Goal: Information Seeking & Learning: Learn about a topic

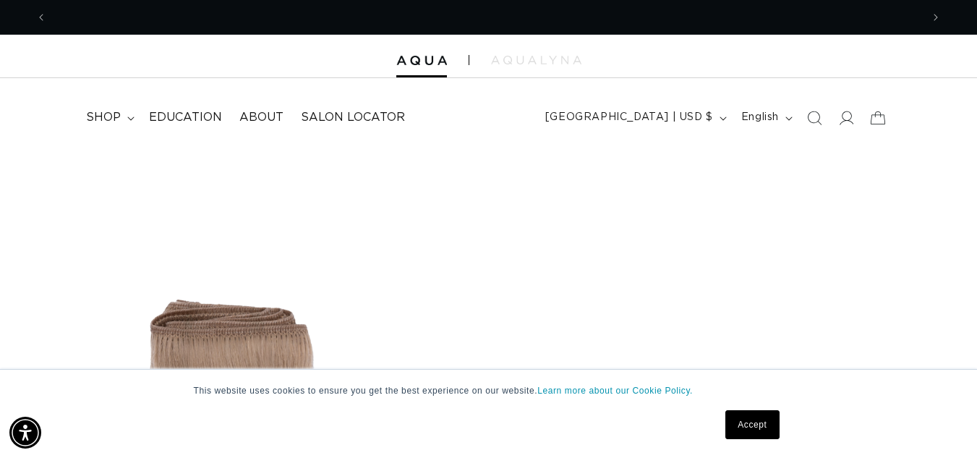
scroll to position [0, 1749]
click at [200, 120] on span "Education" at bounding box center [185, 117] width 73 height 15
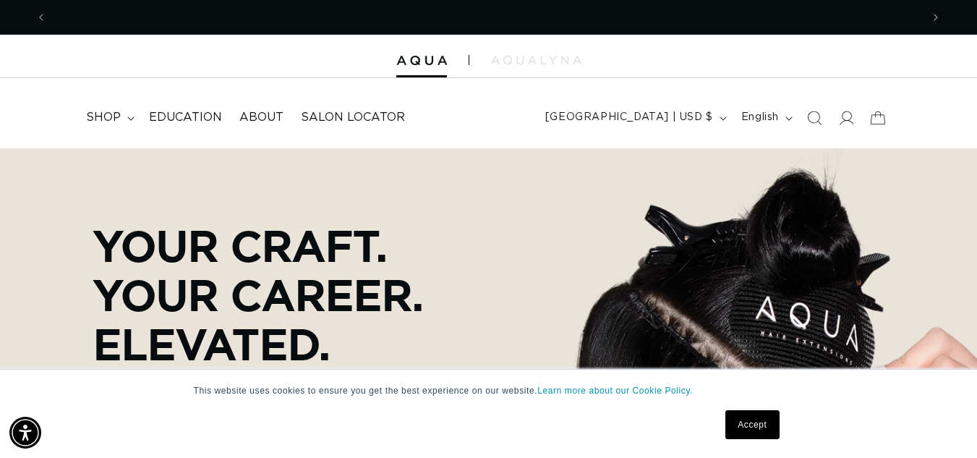
scroll to position [0, 875]
click at [199, 114] on span "Education" at bounding box center [185, 117] width 73 height 15
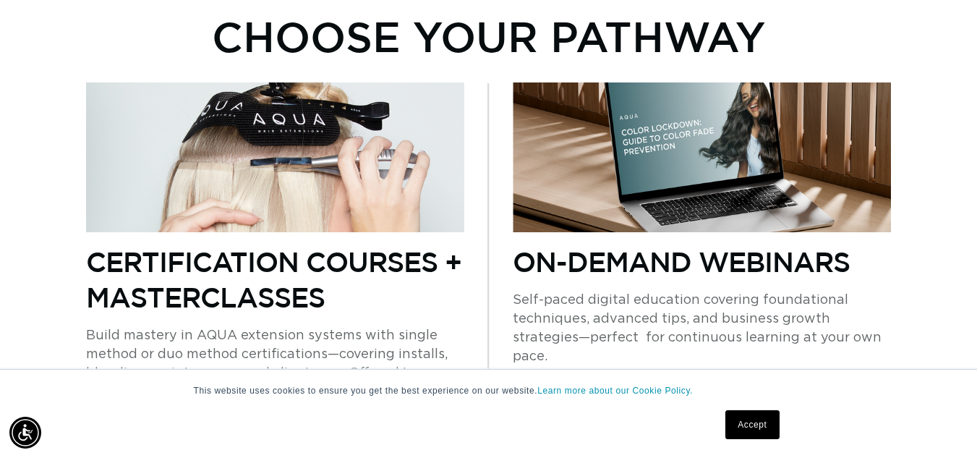
scroll to position [0, 1749]
click at [760, 422] on link "Accept" at bounding box center [753, 424] width 54 height 29
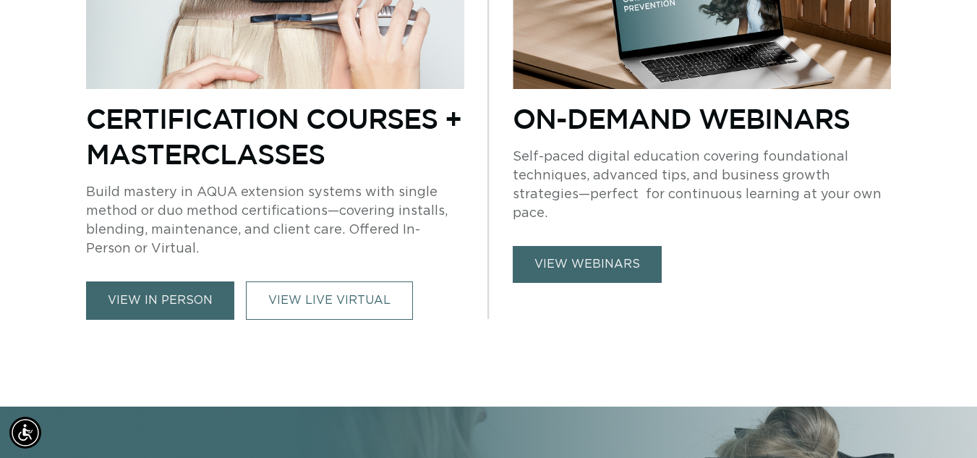
click at [641, 254] on link "view webinars" at bounding box center [587, 264] width 149 height 37
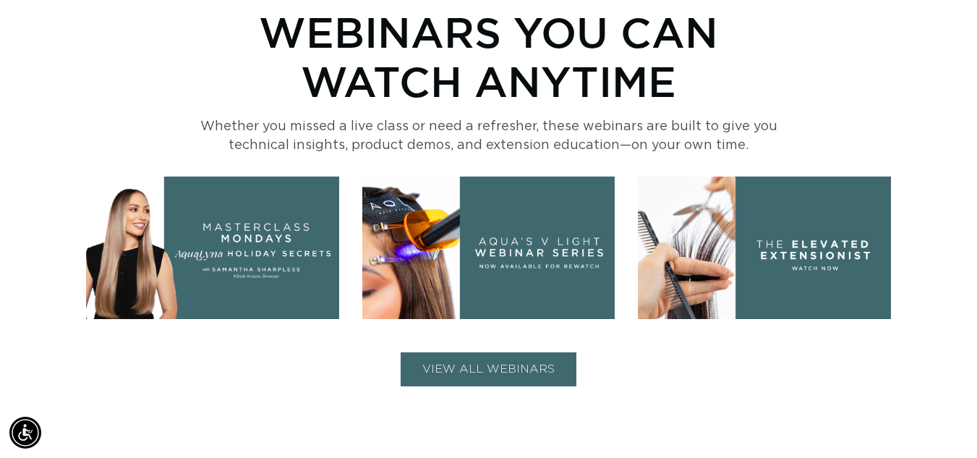
click at [540, 365] on button "VIEW ALL WEBINARS" at bounding box center [489, 369] width 176 height 34
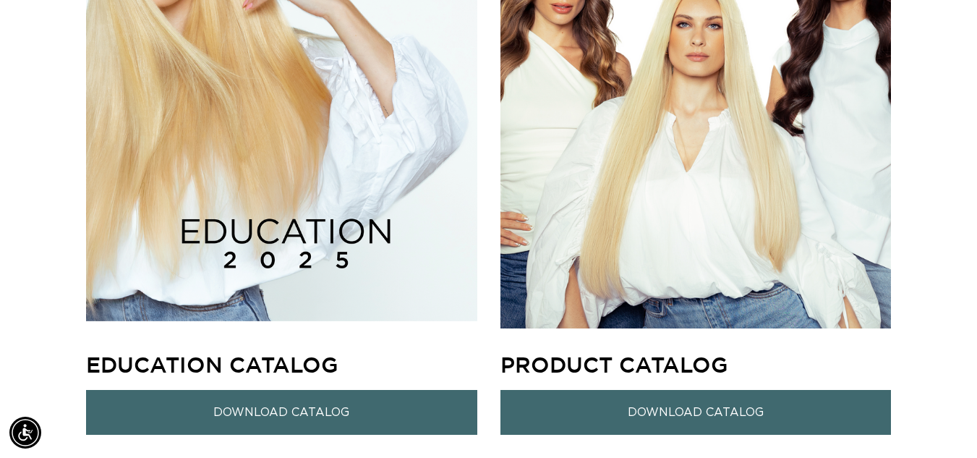
scroll to position [0, 1749]
